Goal: Information Seeking & Learning: Stay updated

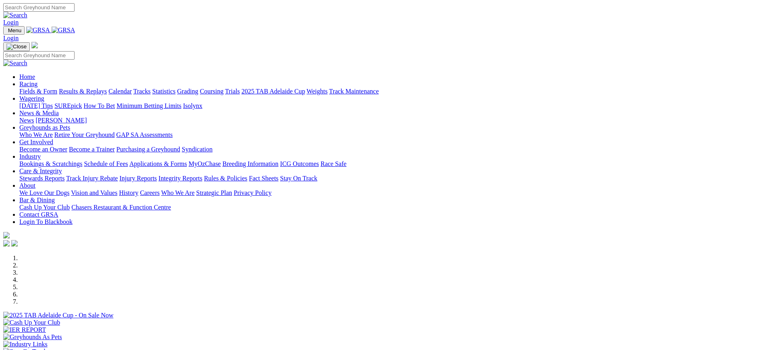
click at [64, 175] on link "Stewards Reports" at bounding box center [41, 178] width 45 height 7
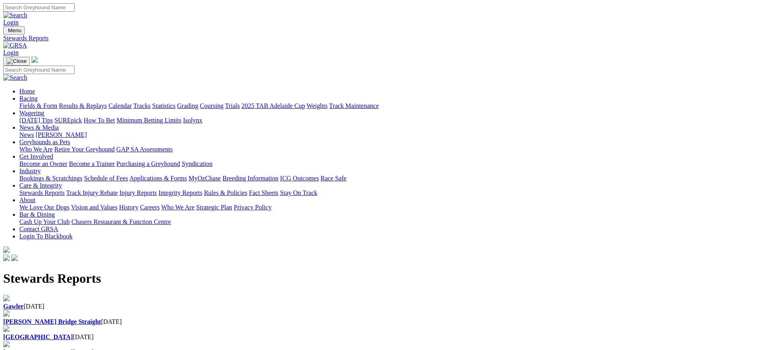
click at [24, 303] on b "Gawler" at bounding box center [13, 306] width 21 height 7
click at [202, 189] on link "Integrity Reports" at bounding box center [180, 192] width 44 height 7
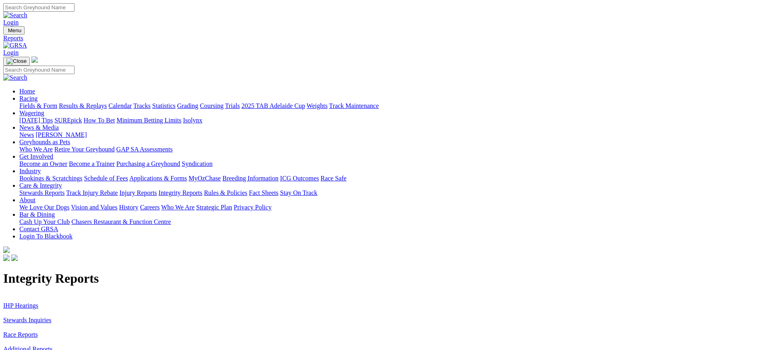
click at [38, 302] on link "IHP Hearings" at bounding box center [20, 305] width 35 height 7
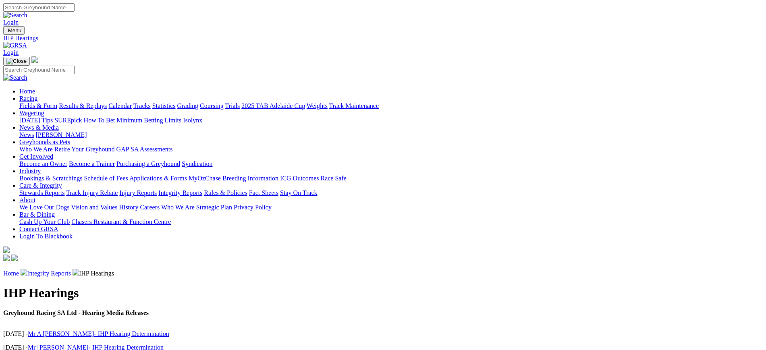
click at [71, 270] on link "Integrity Reports" at bounding box center [49, 273] width 44 height 7
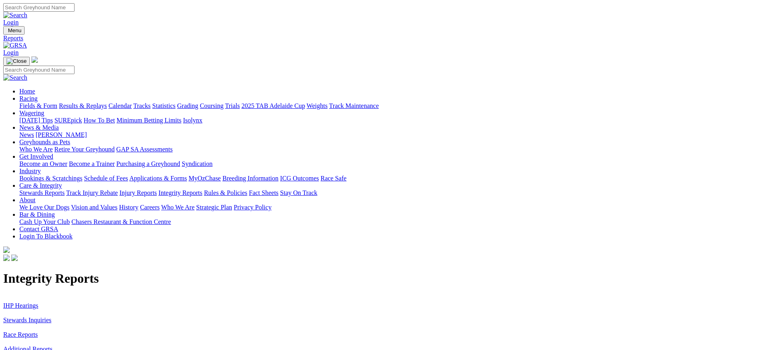
click at [52, 317] on link "Stewards Inquiries" at bounding box center [27, 320] width 48 height 7
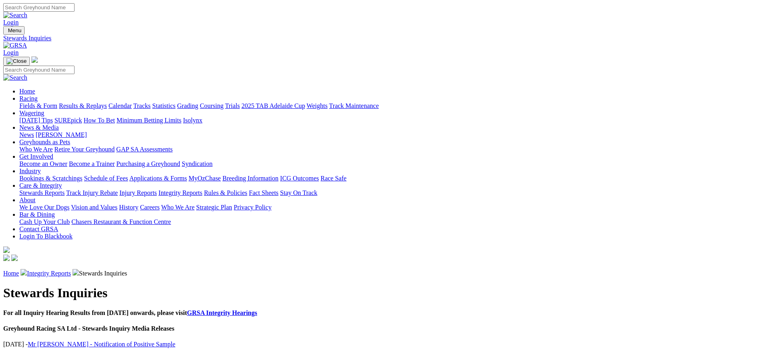
click at [34, 131] on link "News" at bounding box center [26, 134] width 15 height 7
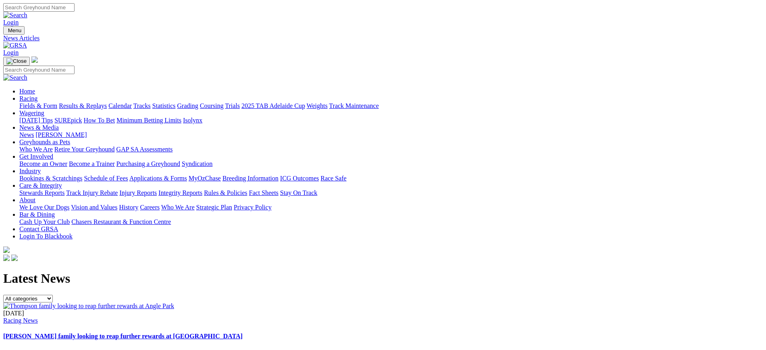
click at [27, 42] on img at bounding box center [15, 45] width 24 height 7
